Goal: Check status: Check status

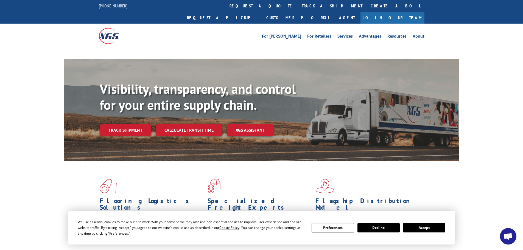
click at [423, 228] on button "Accept" at bounding box center [424, 227] width 42 height 9
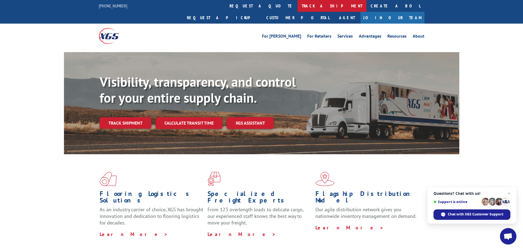
click at [297, 6] on link "track a shipment" at bounding box center [331, 6] width 69 height 12
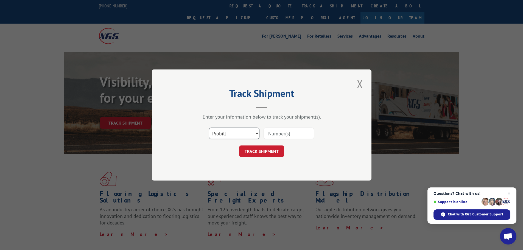
click at [237, 135] on select "Select category... Probill BOL PO" at bounding box center [234, 134] width 50 height 12
select select "bol"
click at [209, 128] on select "Select category... Probill BOL PO" at bounding box center [234, 134] width 50 height 12
click at [279, 133] on input at bounding box center [288, 134] width 50 height 12
paste input "5946580"
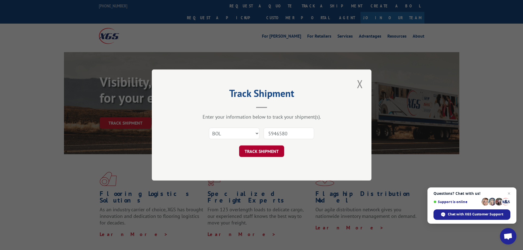
type input "5946580"
click at [258, 151] on button "TRACK SHIPMENT" at bounding box center [261, 151] width 45 height 12
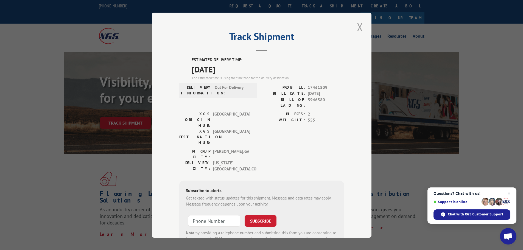
click at [357, 26] on button "Close modal" at bounding box center [359, 26] width 9 height 15
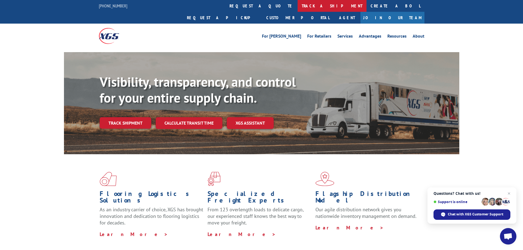
click at [297, 5] on link "track a shipment" at bounding box center [331, 6] width 69 height 12
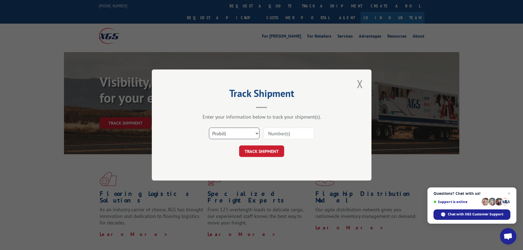
click at [252, 135] on select "Select category... Probill BOL PO" at bounding box center [234, 134] width 50 height 12
select select "bol"
click at [209, 128] on select "Select category... Probill BOL PO" at bounding box center [234, 134] width 50 height 12
click at [275, 133] on input at bounding box center [288, 134] width 50 height 12
paste input "4794220"
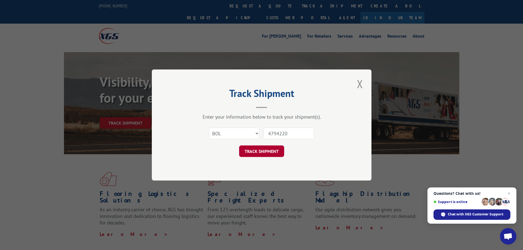
type input "4794220"
click at [257, 151] on button "TRACK SHIPMENT" at bounding box center [261, 151] width 45 height 12
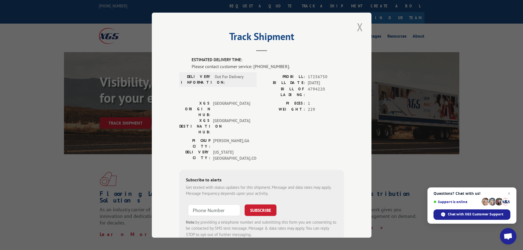
click at [358, 27] on button "Close modal" at bounding box center [359, 26] width 9 height 15
